Goal: Navigation & Orientation: Find specific page/section

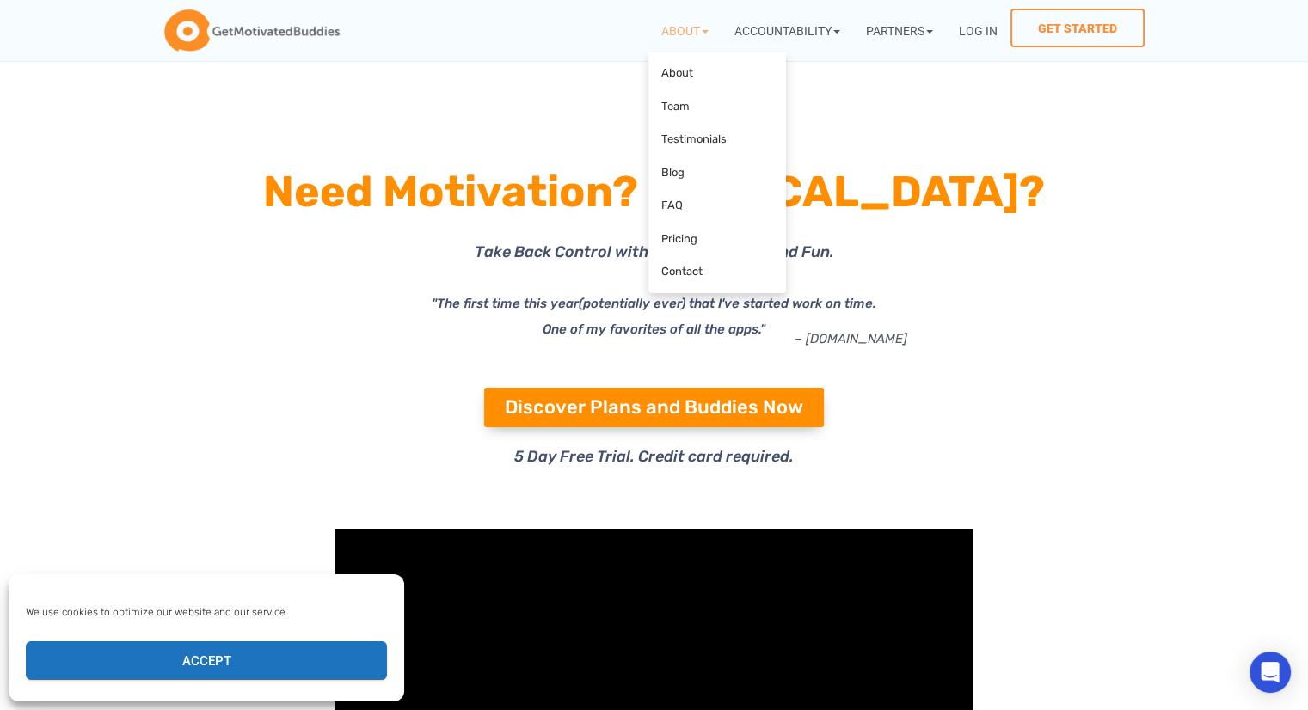
scroll to position [487, 0]
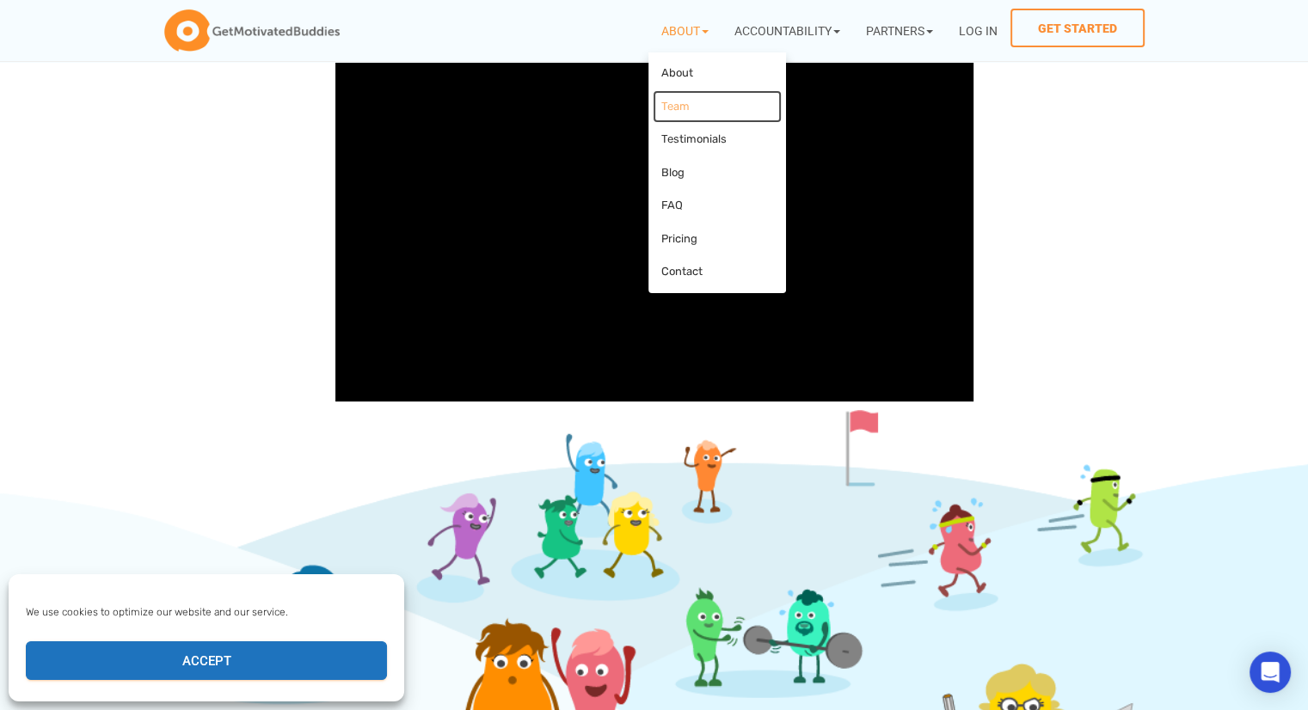
click at [683, 107] on link "Team" at bounding box center [717, 107] width 129 height 34
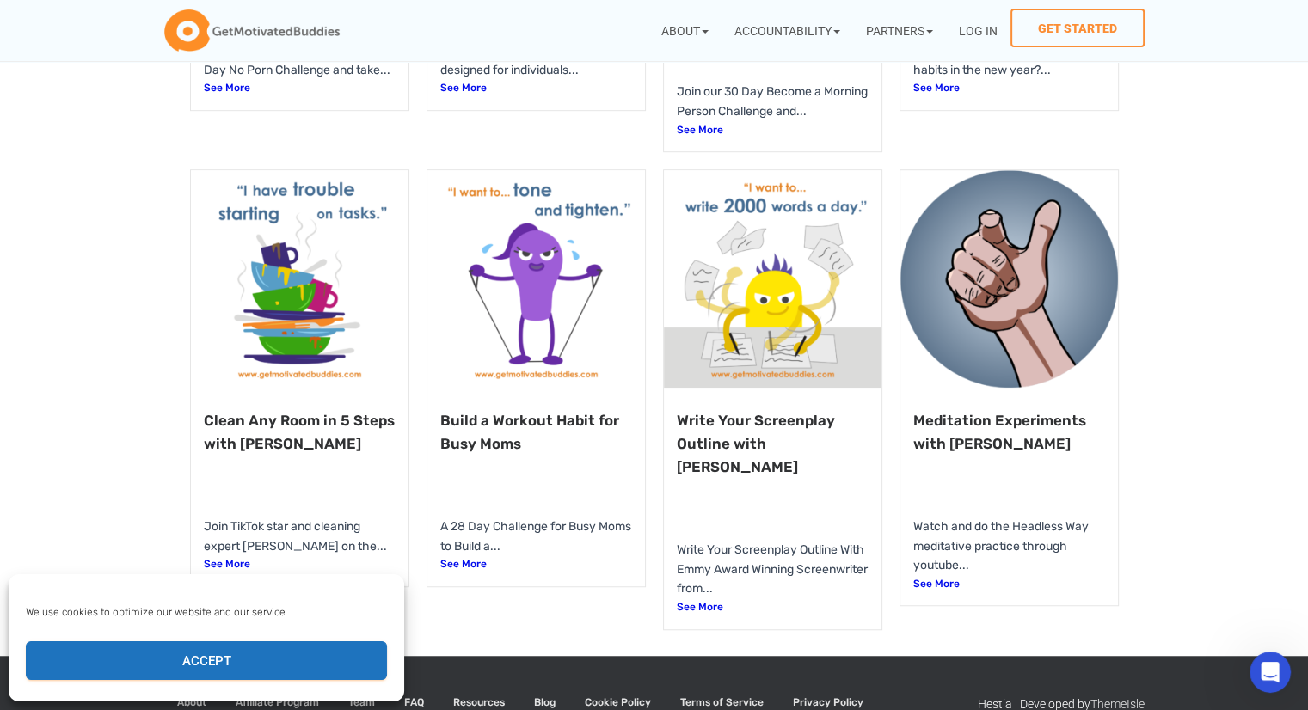
scroll to position [1144, 0]
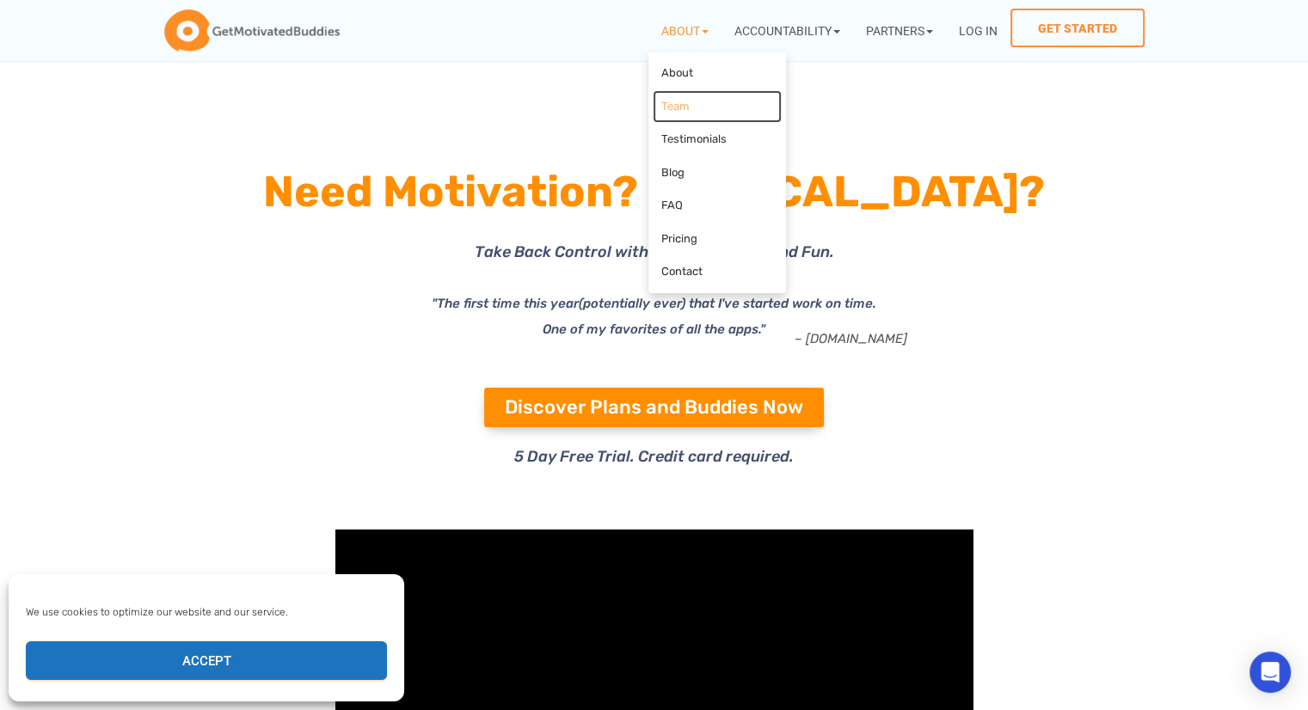
click at [673, 99] on link "Team" at bounding box center [717, 107] width 129 height 34
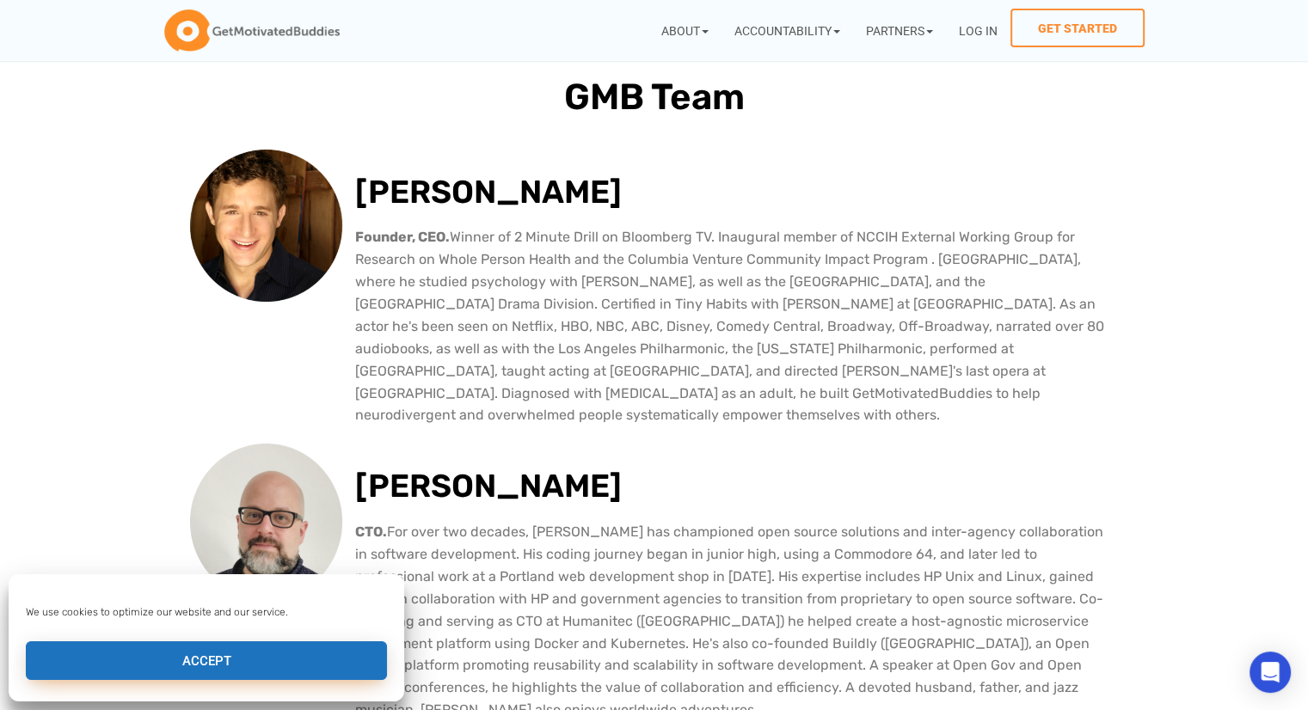
click at [307, 658] on button "Accept" at bounding box center [206, 660] width 361 height 39
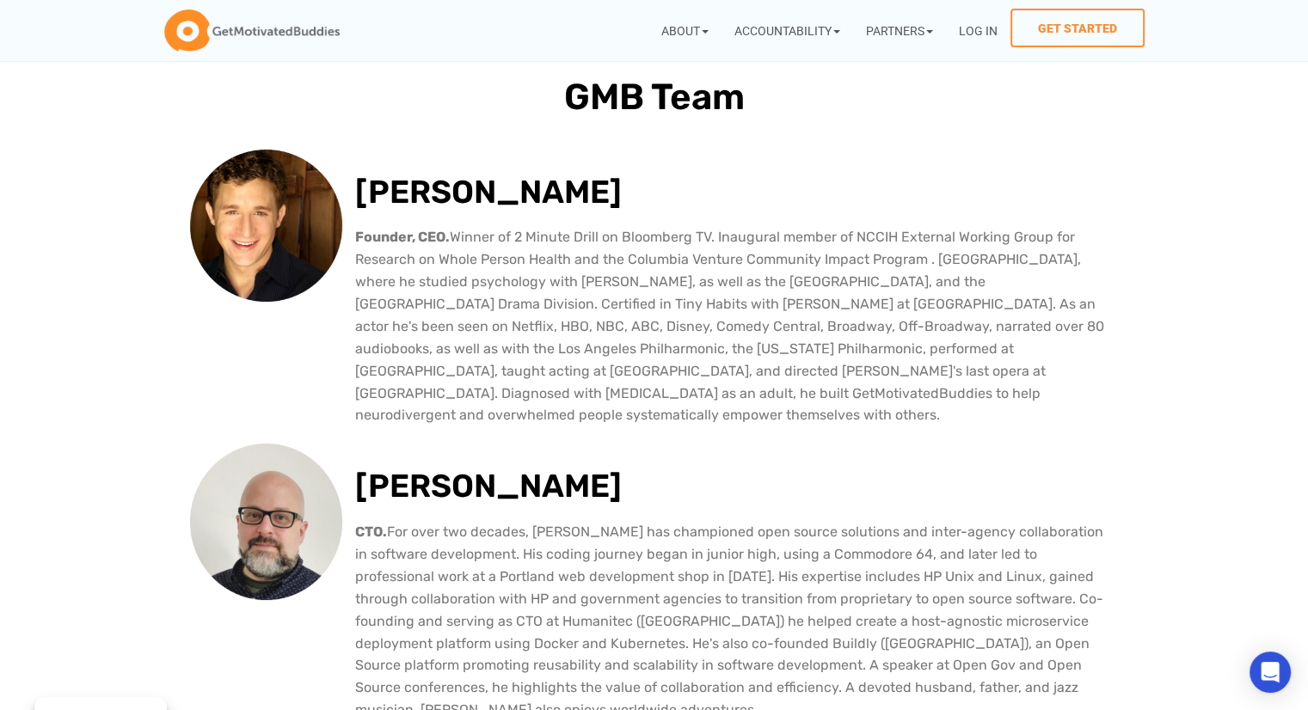
click at [481, 200] on h2 "Michael Goldstrom" at bounding box center [736, 193] width 763 height 52
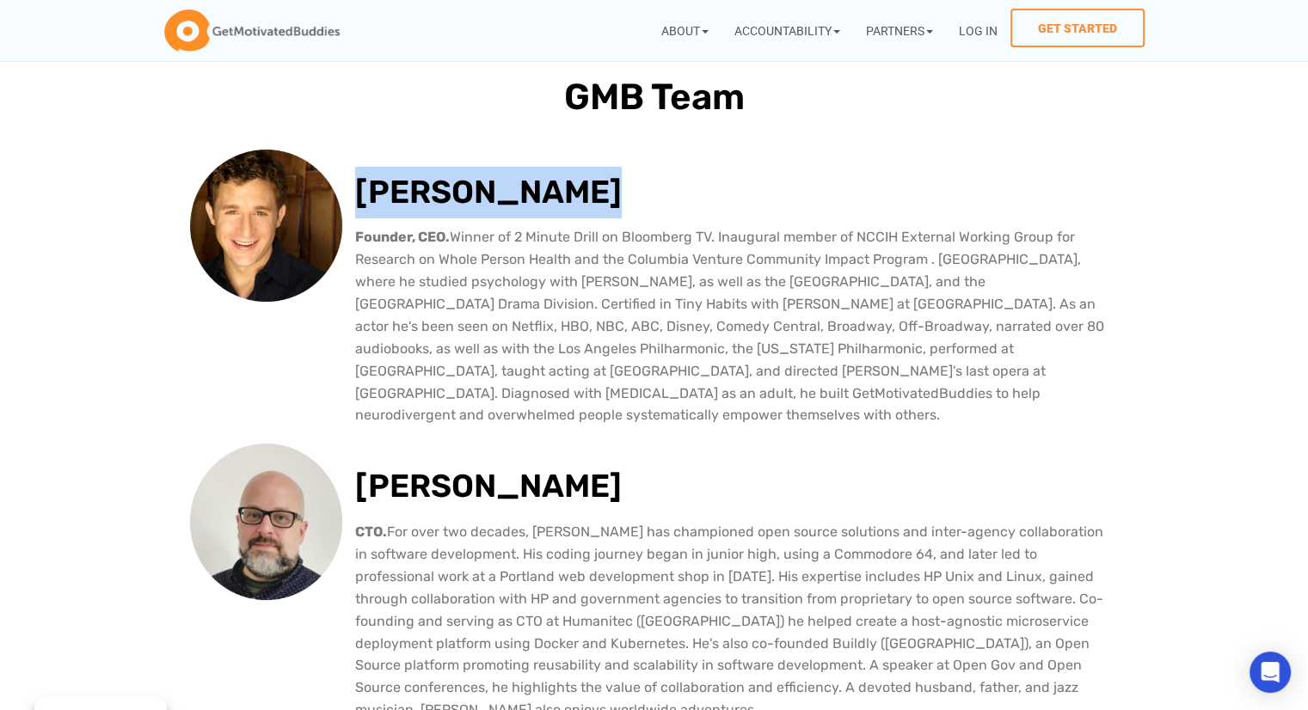
click at [481, 200] on h2 "Michael Goldstrom" at bounding box center [736, 193] width 763 height 52
copy h2 "Michael Goldstrom"
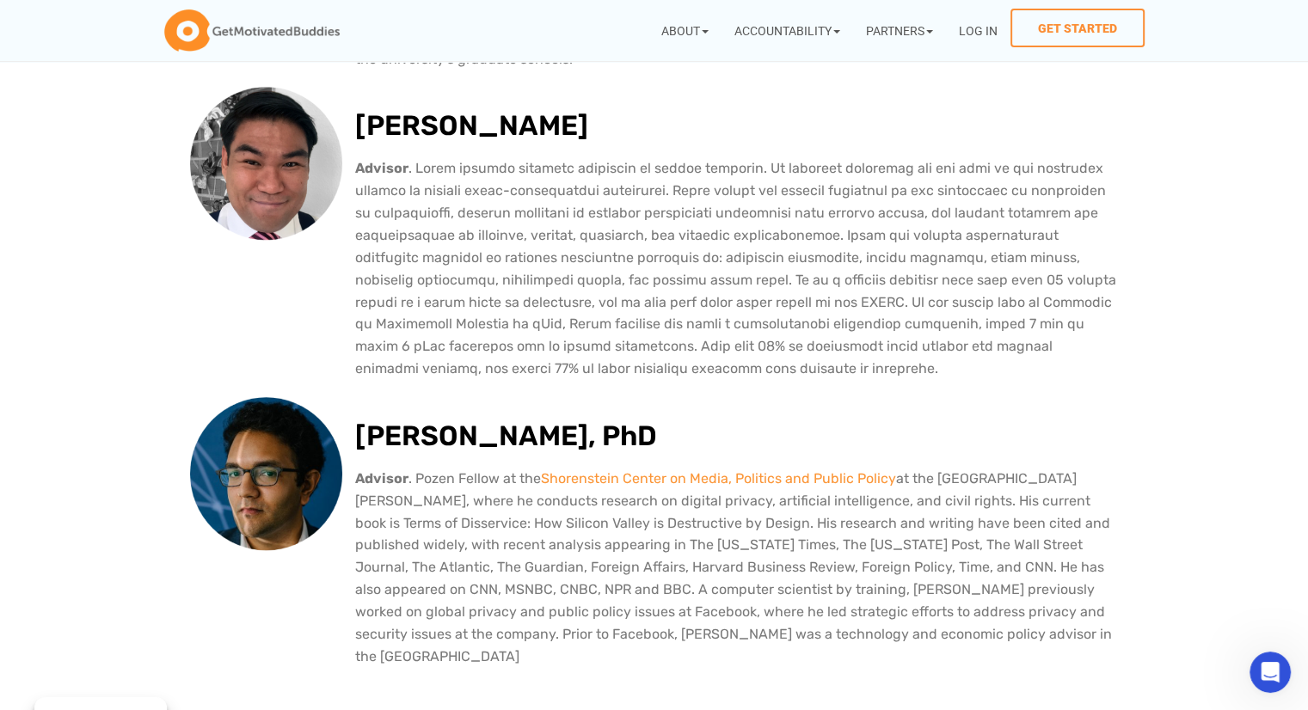
scroll to position [1535, 0]
